Goal: Task Accomplishment & Management: Complete application form

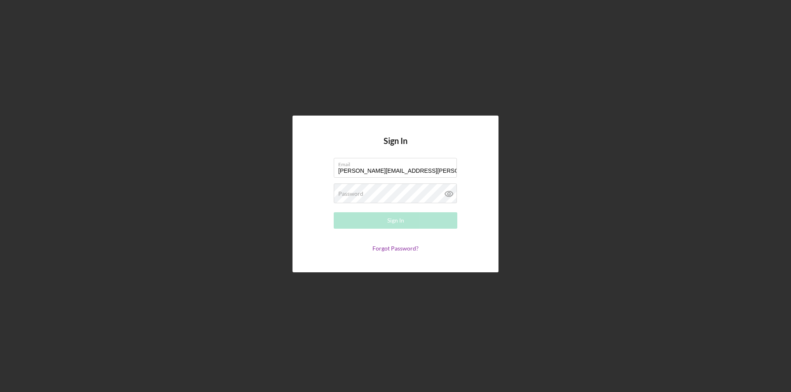
type input "[PERSON_NAME][EMAIL_ADDRESS][PERSON_NAME][DOMAIN_NAME]"
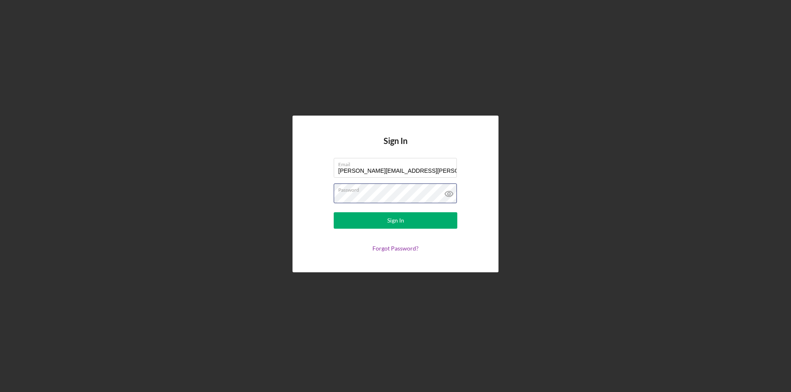
click at [334, 212] on button "Sign In" at bounding box center [396, 220] width 124 height 16
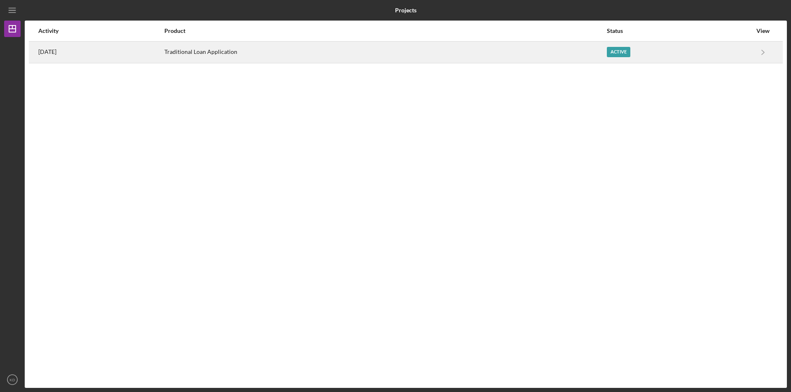
click at [65, 47] on div "[DATE]" at bounding box center [100, 52] width 125 height 21
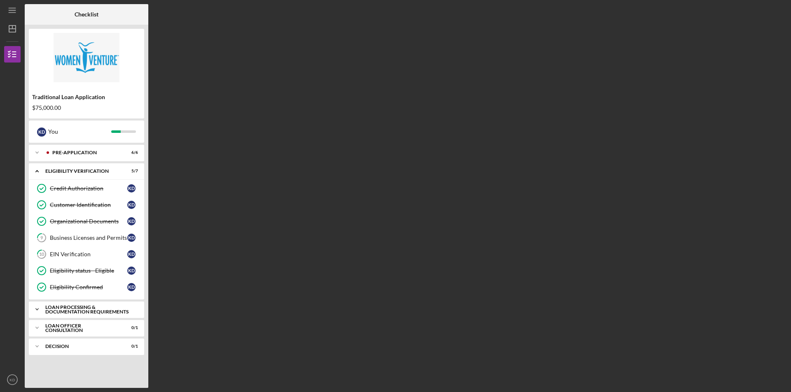
click at [95, 313] on div "Loan Processing & Documentation Requirements" at bounding box center [89, 309] width 89 height 9
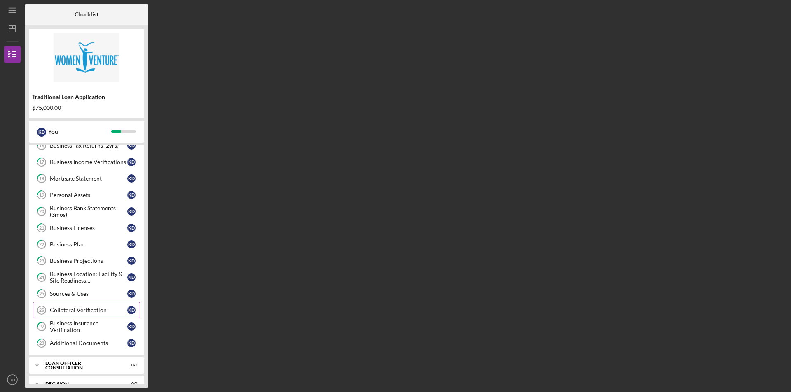
scroll to position [260, 0]
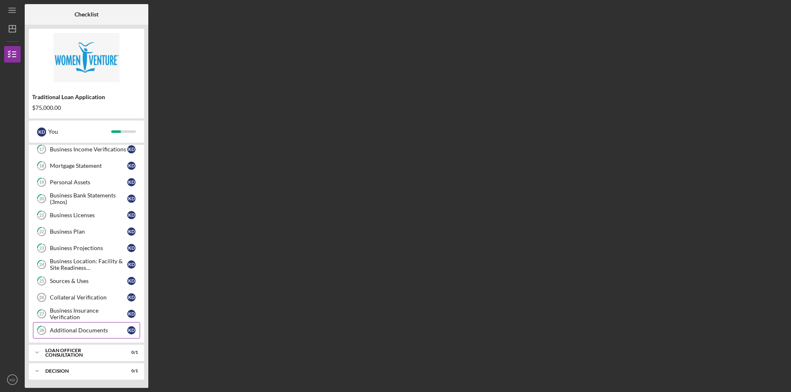
click at [65, 332] on div "Additional Documents" at bounding box center [88, 330] width 77 height 7
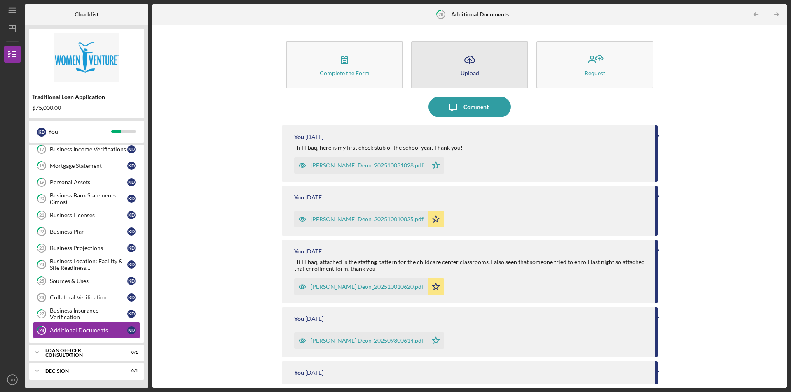
click at [482, 81] on button "Icon/Upload Upload" at bounding box center [469, 64] width 117 height 47
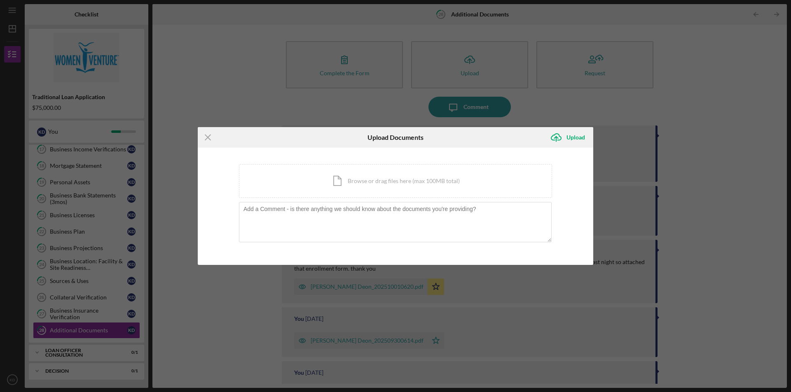
click at [226, 83] on div "Icon/Menu Close Upload Documents Icon/Upload Upload You're uploading documents …" at bounding box center [395, 196] width 791 height 392
click at [209, 139] on line at bounding box center [207, 137] width 5 height 5
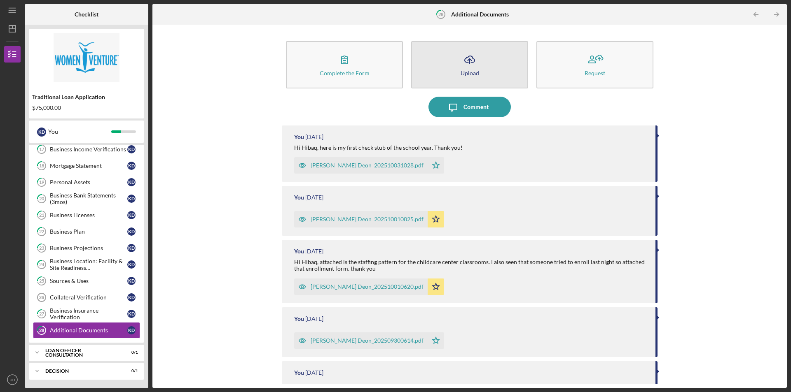
click at [479, 70] on button "Icon/Upload Upload" at bounding box center [469, 64] width 117 height 47
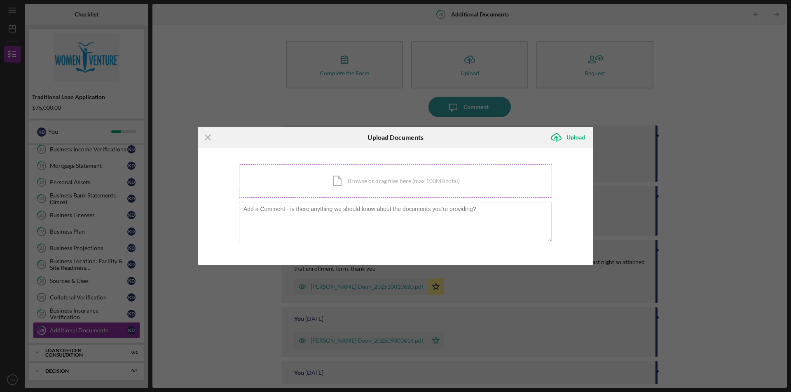
click at [385, 190] on div "Icon/Document Browse or drag files here (max 100MB total) Tap to choose files o…" at bounding box center [395, 181] width 313 height 34
click at [160, 184] on div "Icon/Menu Close Upload Documents Icon/Upload Upload You're uploading documents …" at bounding box center [395, 196] width 791 height 392
click at [210, 138] on icon "Icon/Menu Close" at bounding box center [208, 137] width 21 height 21
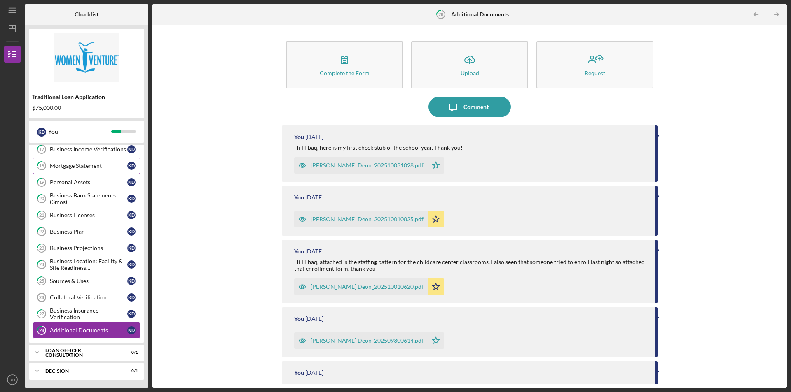
click at [100, 166] on div "Mortgage Statement" at bounding box center [88, 166] width 77 height 7
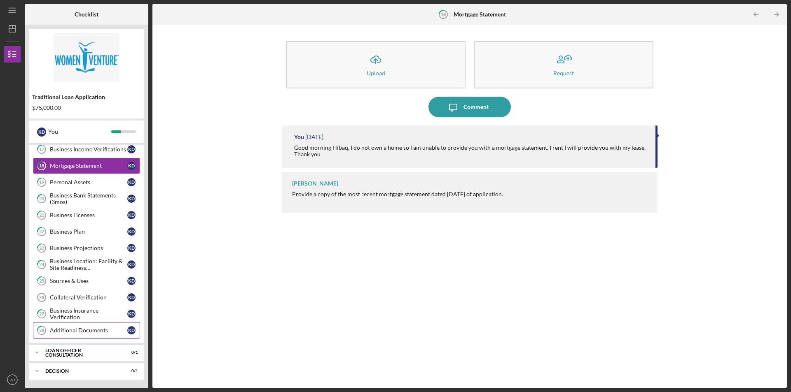
click at [85, 333] on div "Additional Documents" at bounding box center [88, 330] width 77 height 7
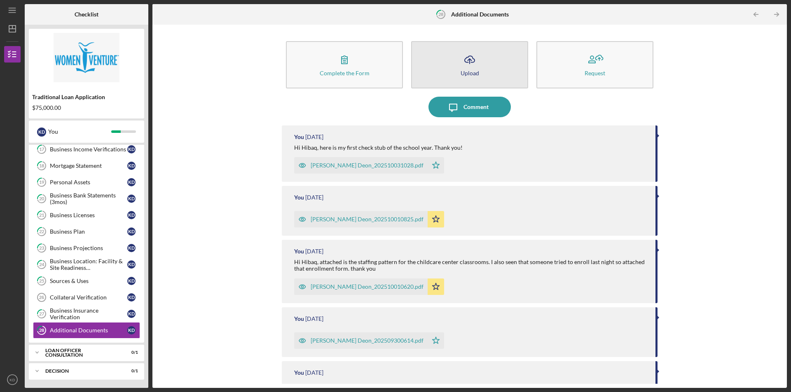
click at [469, 66] on icon "Icon/Upload" at bounding box center [469, 59] width 21 height 21
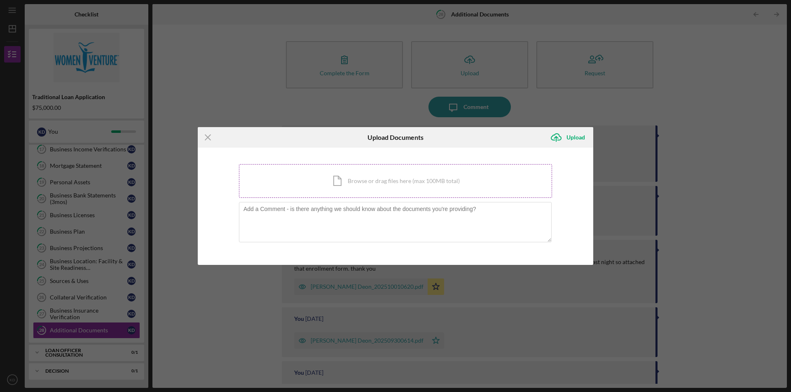
click at [367, 185] on div "Icon/Document Browse or drag files here (max 100MB total) Tap to choose files o…" at bounding box center [395, 181] width 313 height 34
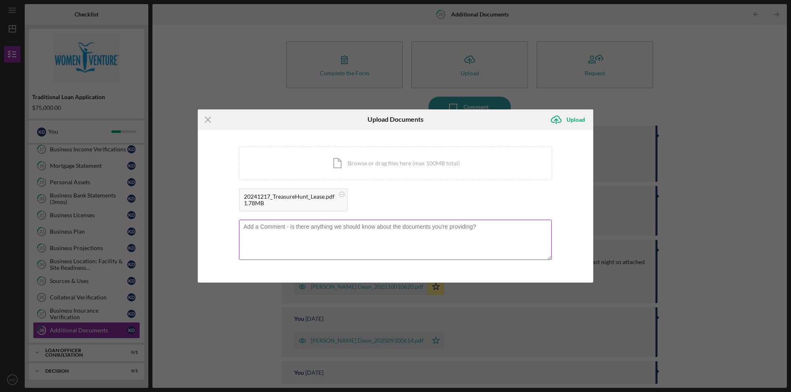
click at [387, 233] on textarea at bounding box center [395, 240] width 313 height 40
type textarea "Please see attached."
click at [435, 169] on div "Icon/Document Browse or drag files here (max 100MB total) Tap to choose files o…" at bounding box center [395, 164] width 313 height 34
click at [212, 119] on icon "Icon/Menu Close" at bounding box center [208, 120] width 21 height 21
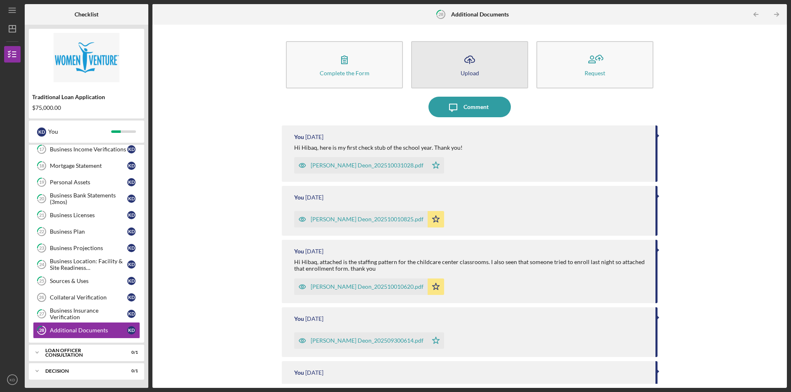
click at [467, 68] on icon "Icon/Upload" at bounding box center [469, 59] width 21 height 21
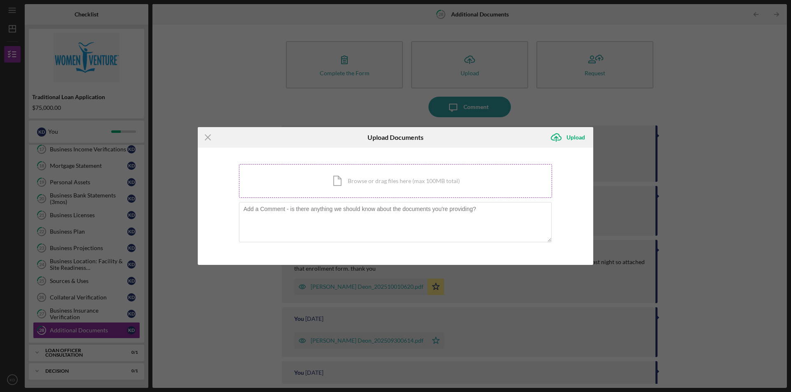
click at [369, 184] on div "Icon/Document Browse or drag files here (max 100MB total) Tap to choose files o…" at bounding box center [395, 181] width 313 height 34
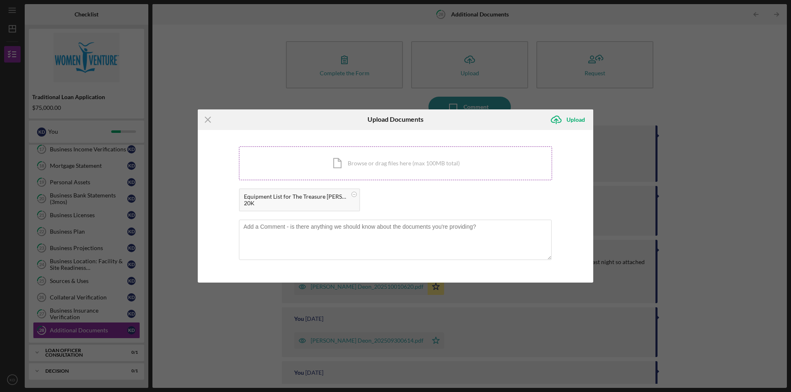
click at [408, 170] on div "Icon/Document Browse or drag files here (max 100MB total) Tap to choose files o…" at bounding box center [395, 164] width 313 height 34
click at [314, 248] on textarea at bounding box center [395, 240] width 313 height 40
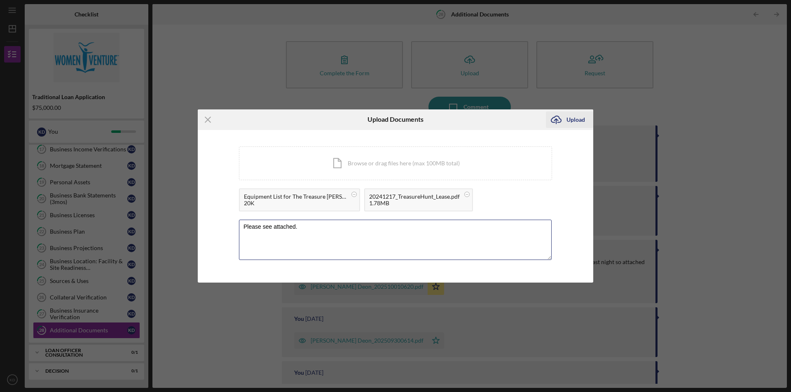
type textarea "Please see attached."
click at [569, 122] on div "Upload" at bounding box center [575, 120] width 19 height 16
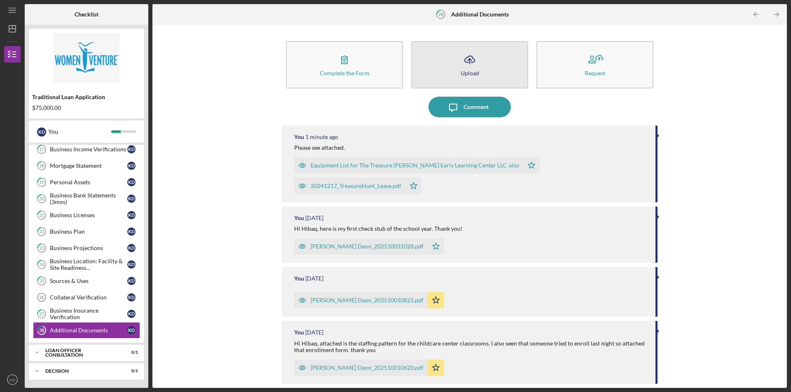
click at [462, 69] on button "Icon/Upload Upload" at bounding box center [469, 64] width 117 height 47
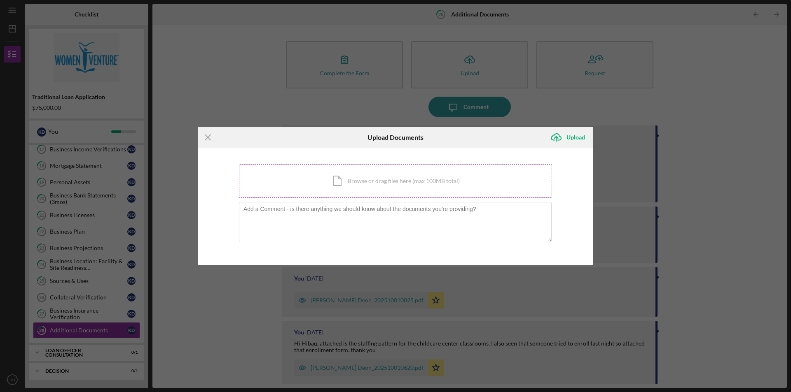
click at [358, 185] on div "Icon/Document Browse or drag files here (max 100MB total) Tap to choose files o…" at bounding box center [395, 181] width 313 height 34
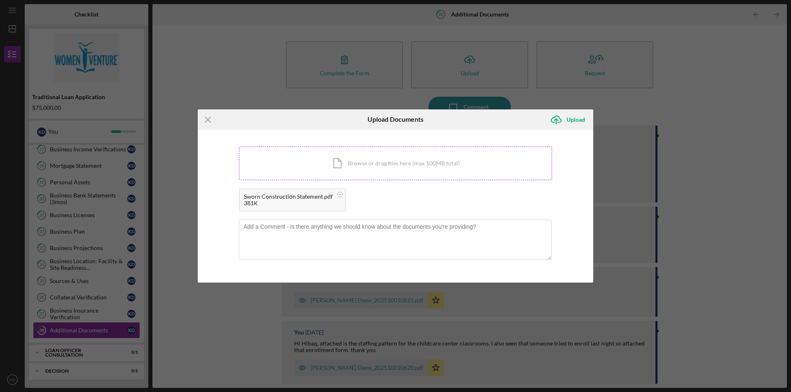
click at [355, 161] on div "Icon/Document Browse or drag files here (max 100MB total) Tap to choose files o…" at bounding box center [395, 164] width 313 height 34
click at [572, 119] on div "Upload" at bounding box center [575, 120] width 19 height 16
